Goal: Find specific page/section: Find specific page/section

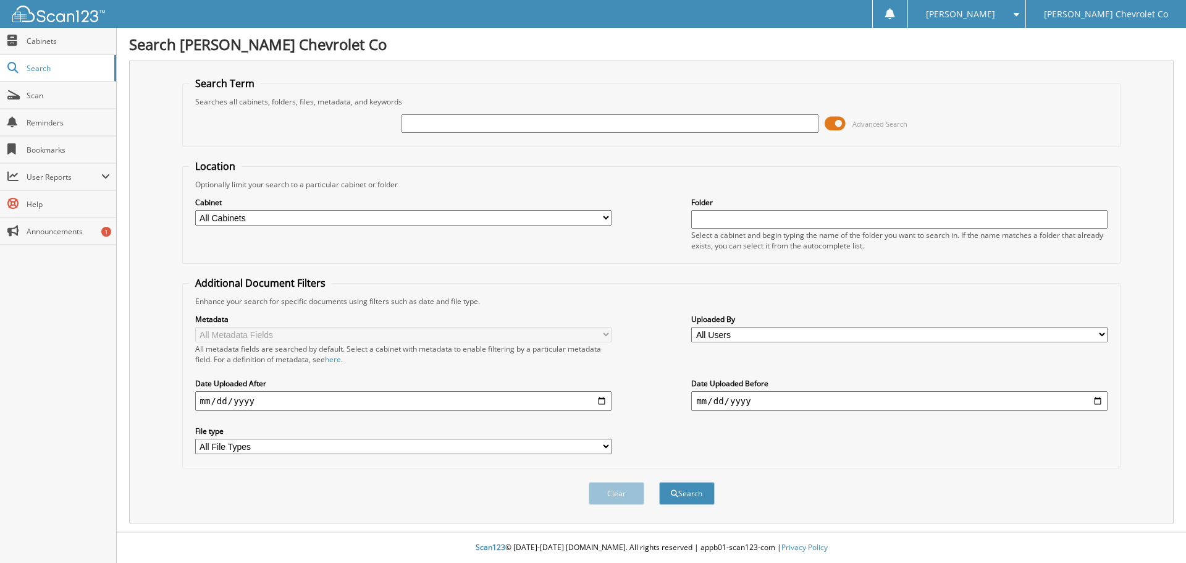
drag, startPoint x: 0, startPoint y: 0, endPoint x: 428, endPoint y: 120, distance: 444.0
click at [428, 120] on input "text" at bounding box center [610, 123] width 416 height 19
type input "[DEMOGRAPHIC_DATA] FAST"
click at [659, 482] on button "Search" at bounding box center [687, 493] width 56 height 23
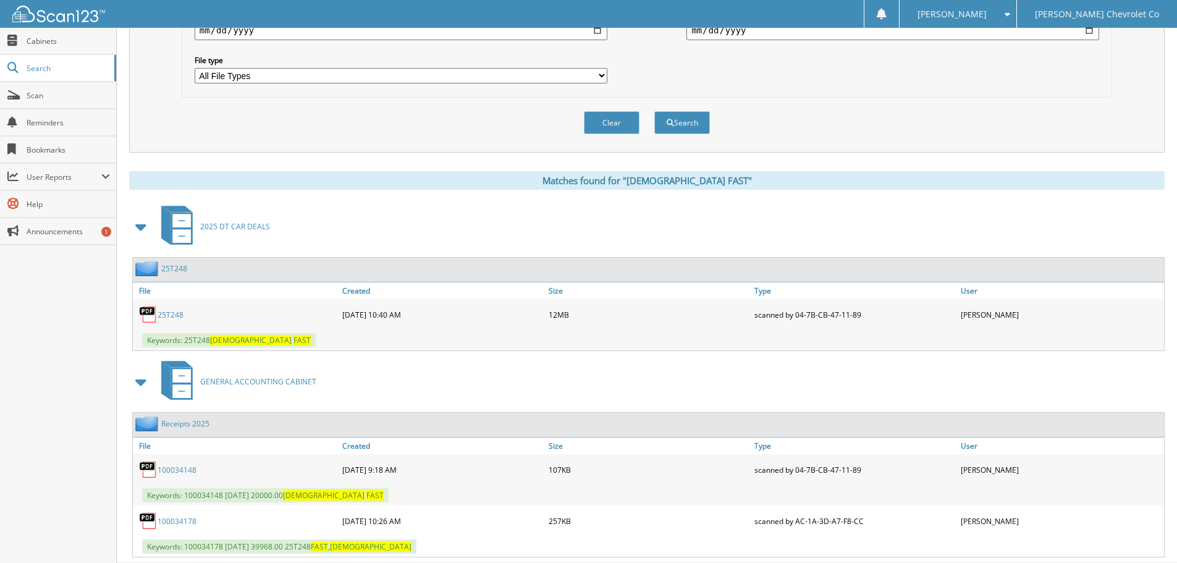
scroll to position [403, 0]
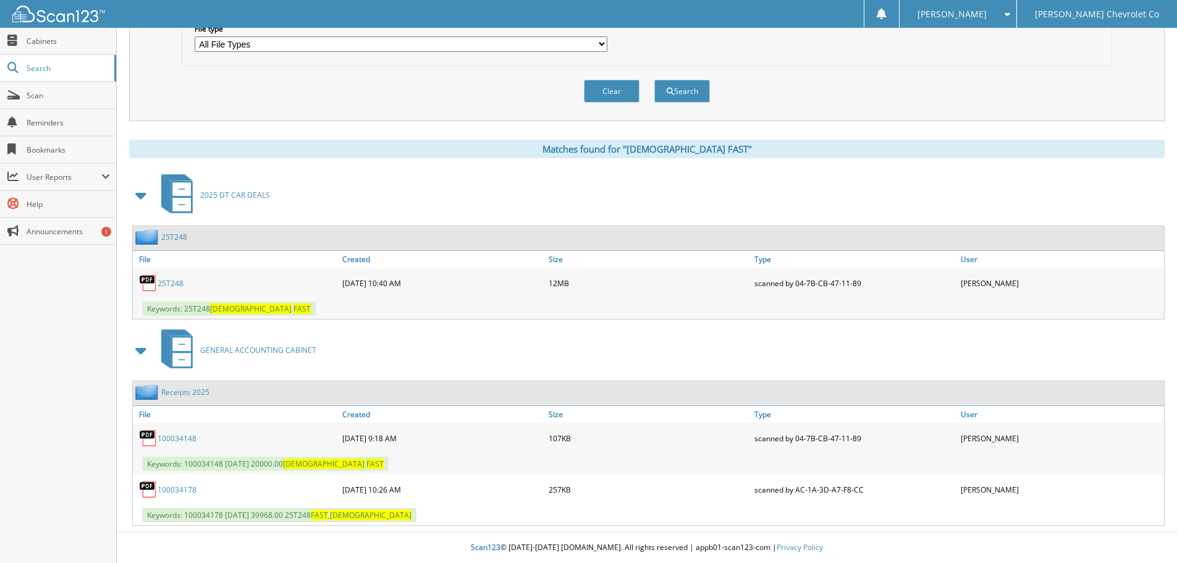
click at [176, 282] on link "25T248" at bounding box center [171, 283] width 26 height 11
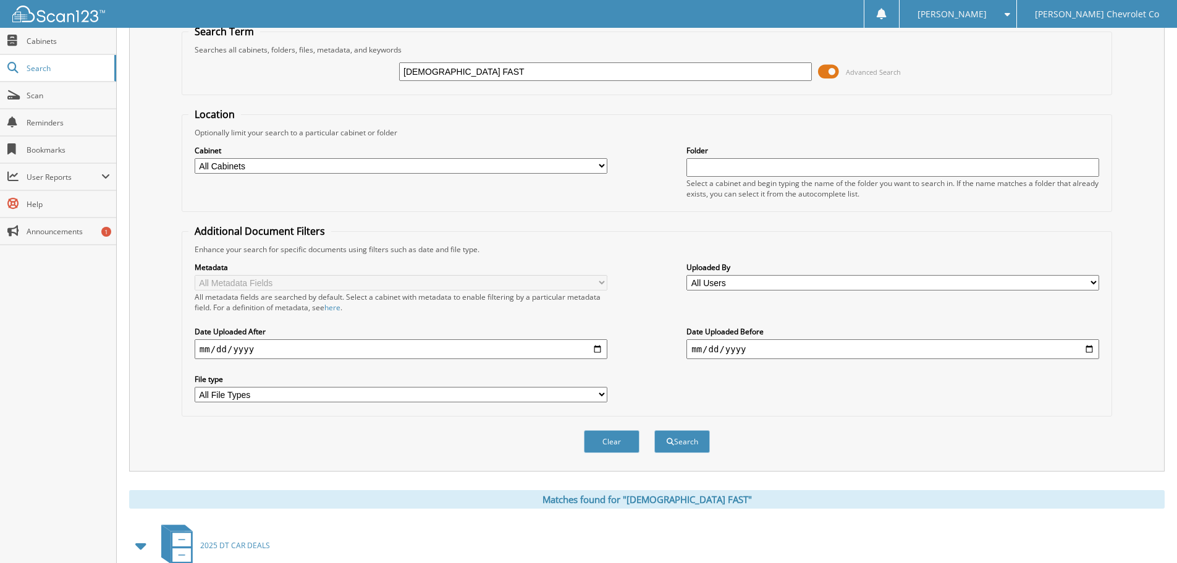
scroll to position [0, 0]
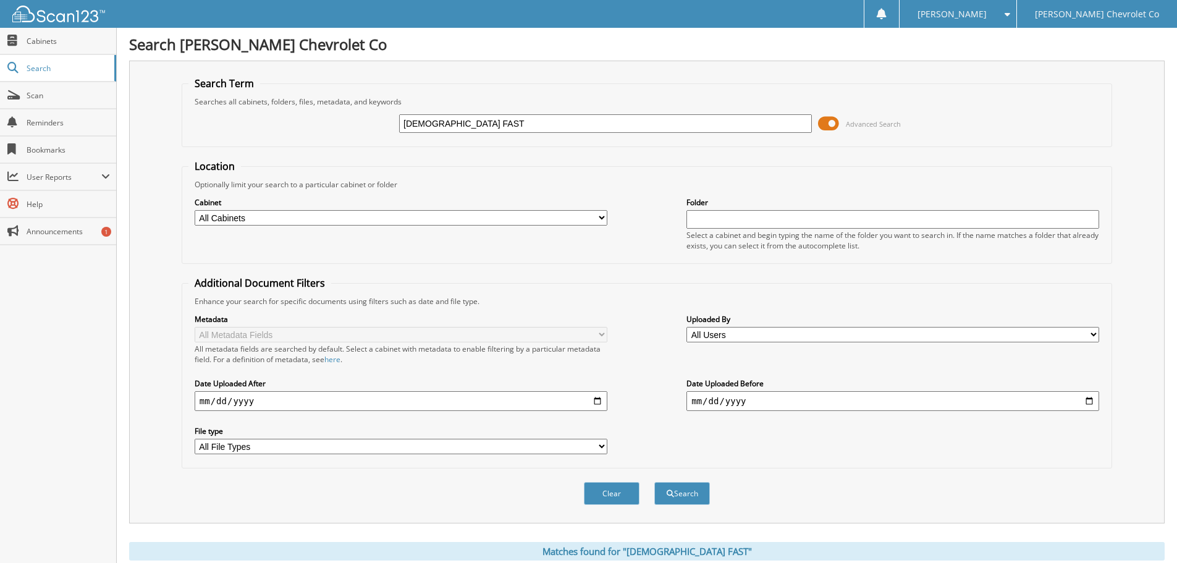
click at [489, 114] on input "[DEMOGRAPHIC_DATA] FAST" at bounding box center [605, 123] width 413 height 19
type input "MALCOLM CHAMPLAIN"
click at [654, 482] on button "Search" at bounding box center [682, 493] width 56 height 23
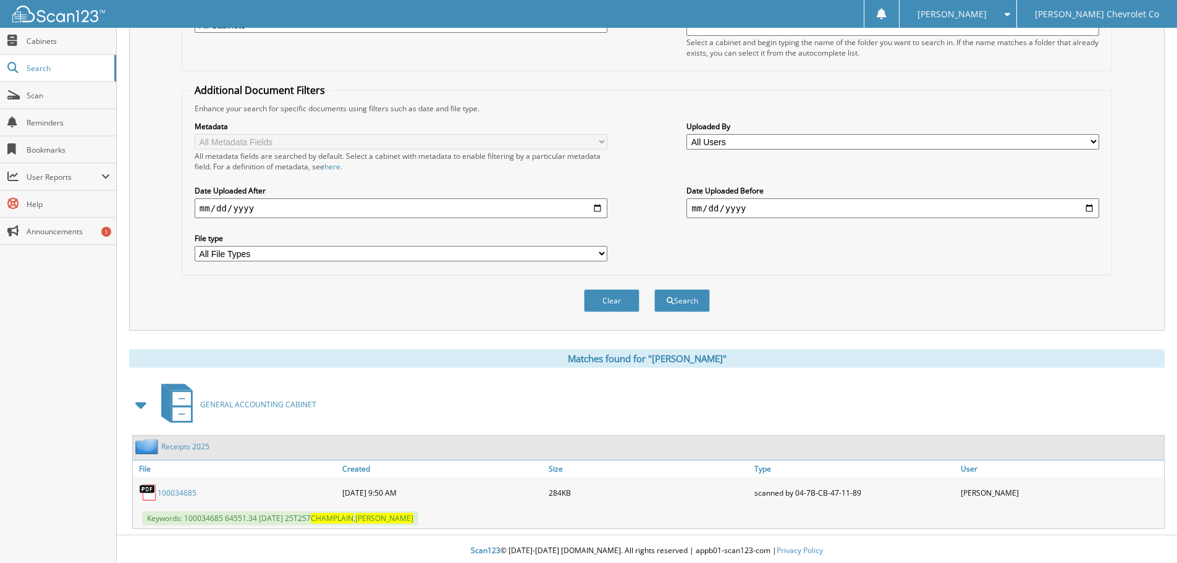
scroll to position [196, 0]
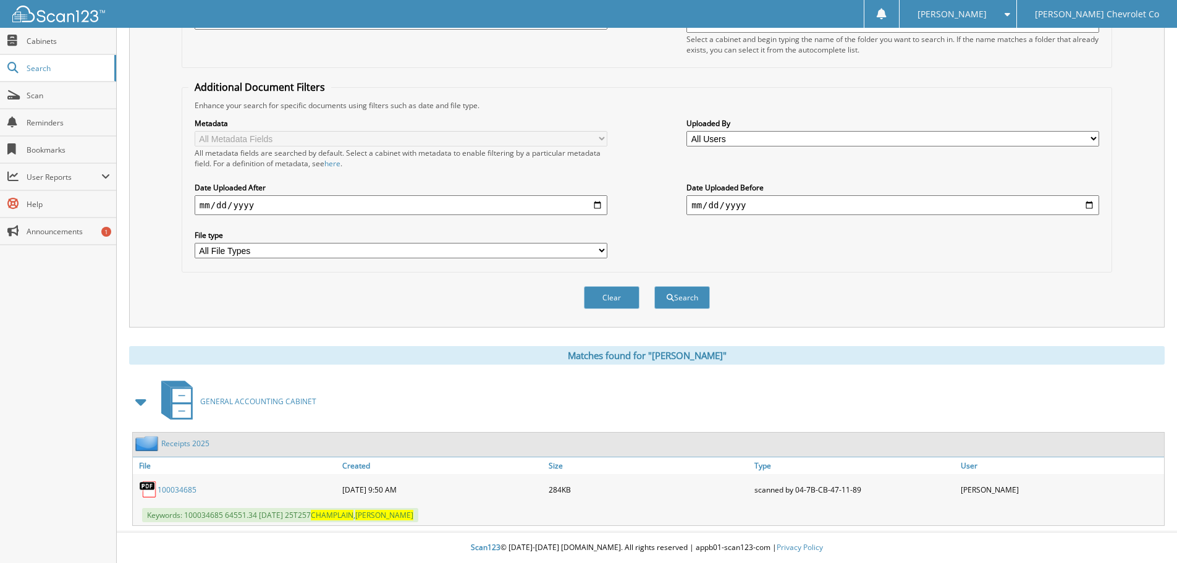
click at [187, 487] on link "100034685" at bounding box center [177, 489] width 39 height 11
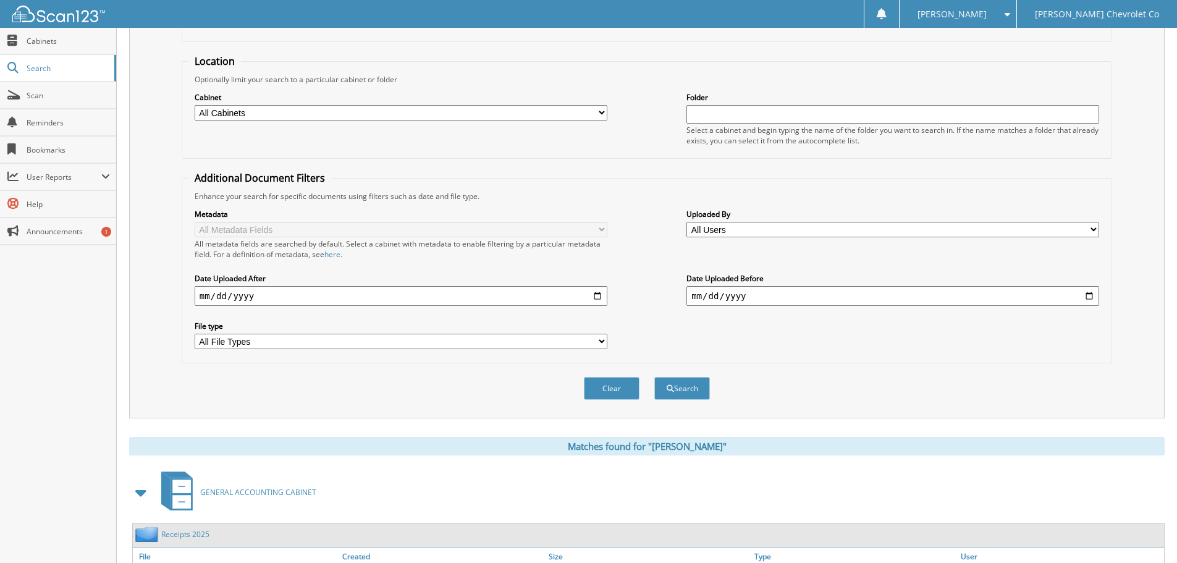
scroll to position [0, 0]
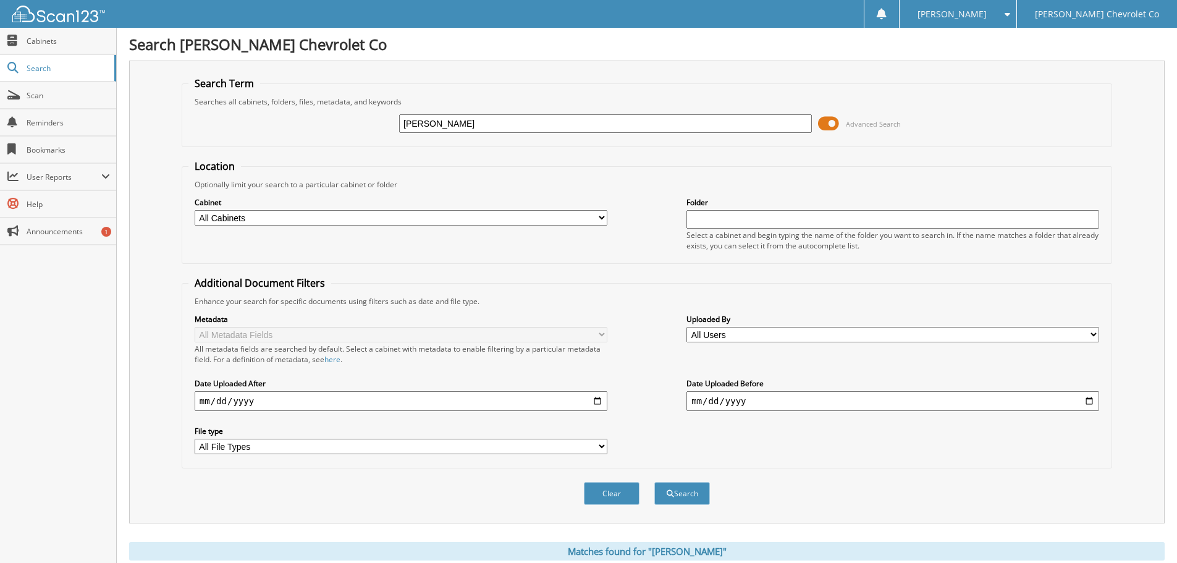
click at [523, 122] on input "MALCOLM CHAMPLAIN" at bounding box center [605, 123] width 413 height 19
type input "CHAMPLAIN"
click at [654, 482] on button "Search" at bounding box center [682, 493] width 56 height 23
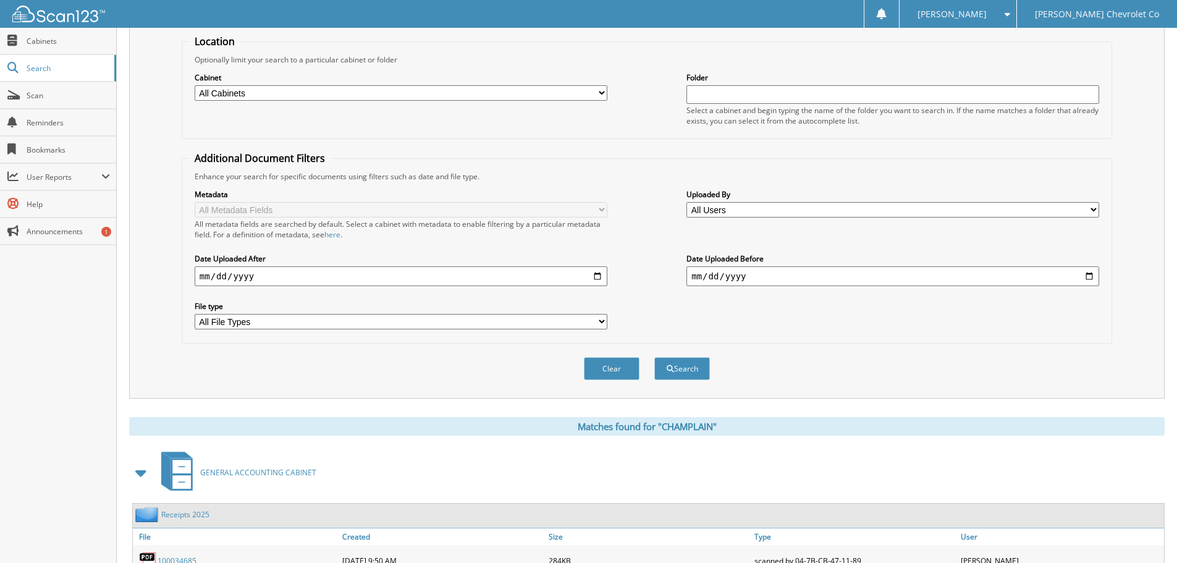
scroll to position [352, 0]
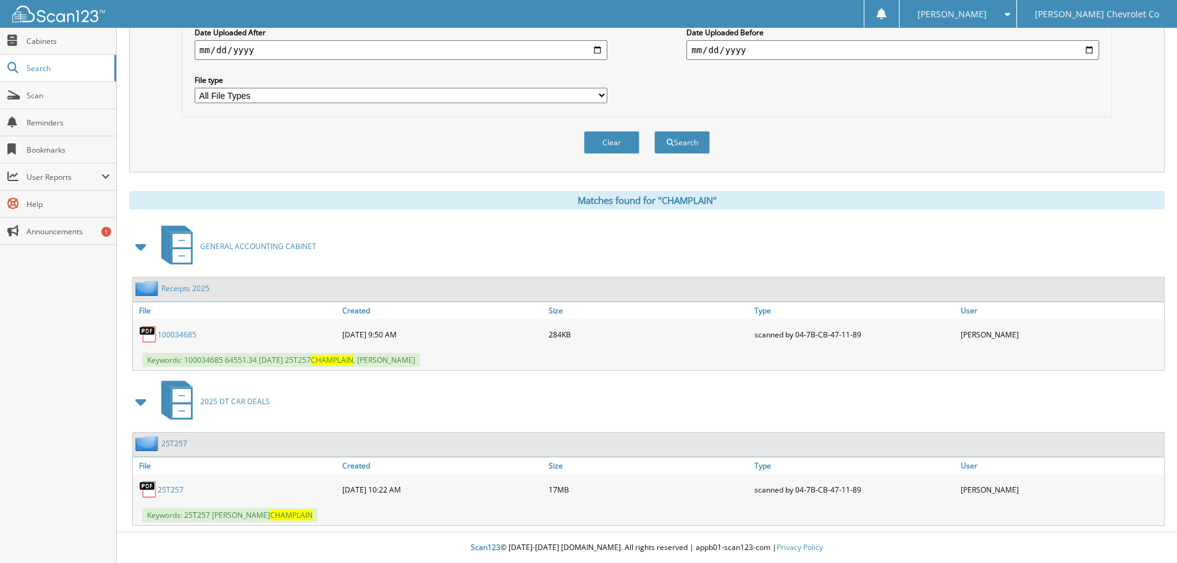
click at [172, 491] on link "25T257" at bounding box center [171, 489] width 26 height 11
click at [171, 487] on link "25T257" at bounding box center [171, 489] width 26 height 11
drag, startPoint x: 166, startPoint y: 489, endPoint x: 204, endPoint y: 487, distance: 38.4
click at [166, 489] on link "25T257" at bounding box center [171, 489] width 26 height 11
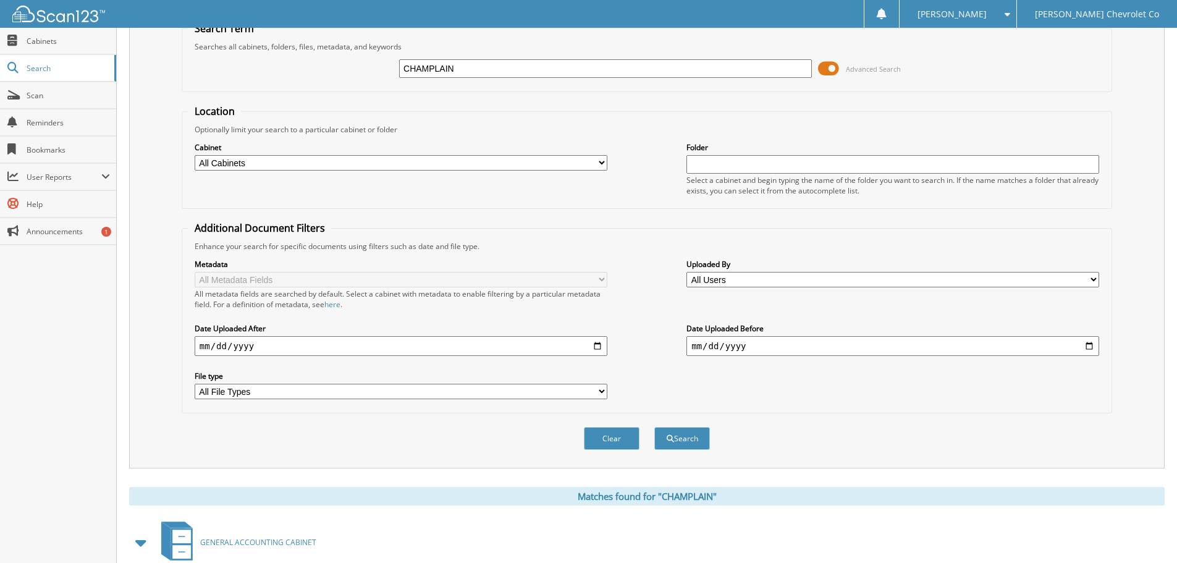
scroll to position [0, 0]
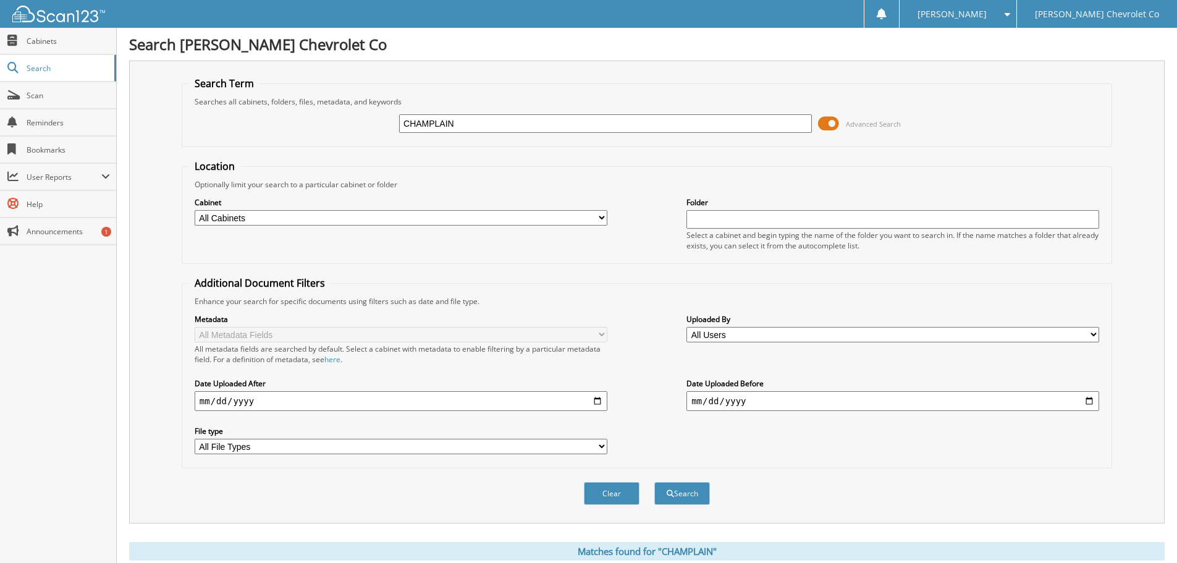
click at [474, 116] on input "CHAMPLAIN" at bounding box center [605, 123] width 413 height 19
type input "[DEMOGRAPHIC_DATA] FAST"
click at [654, 482] on button "Search" at bounding box center [682, 493] width 56 height 23
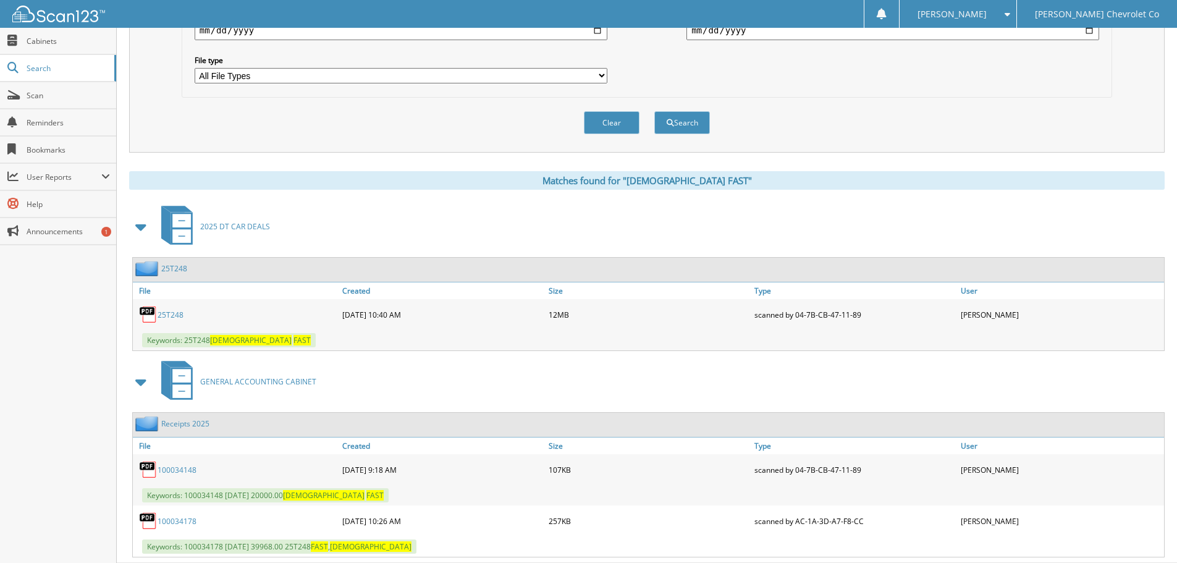
scroll to position [403, 0]
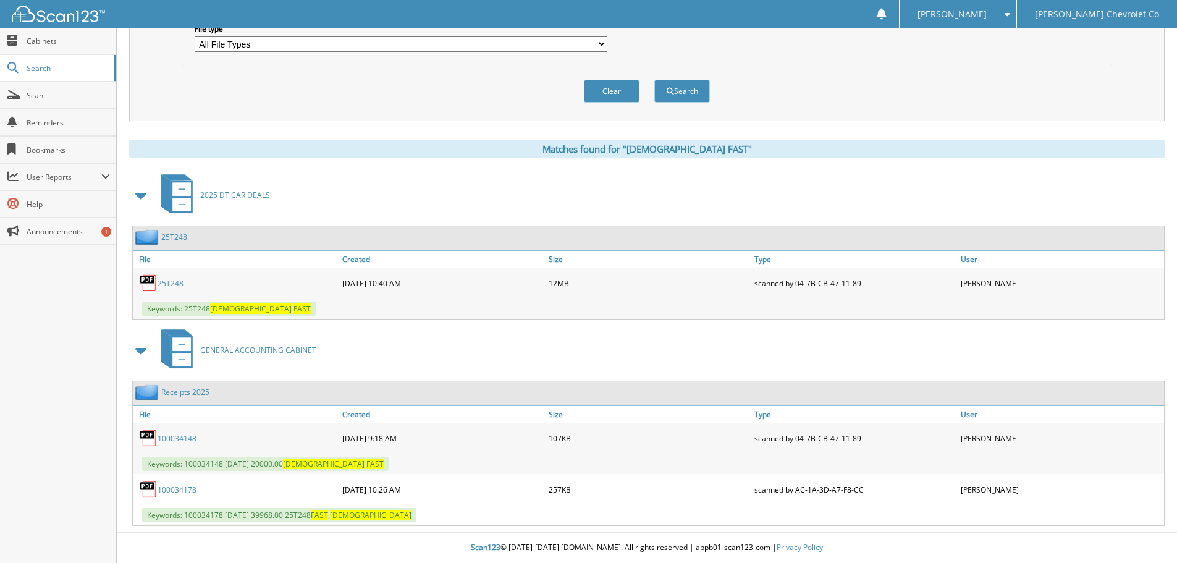
click at [177, 287] on link "25T248" at bounding box center [171, 283] width 26 height 11
